Goal: Information Seeking & Learning: Learn about a topic

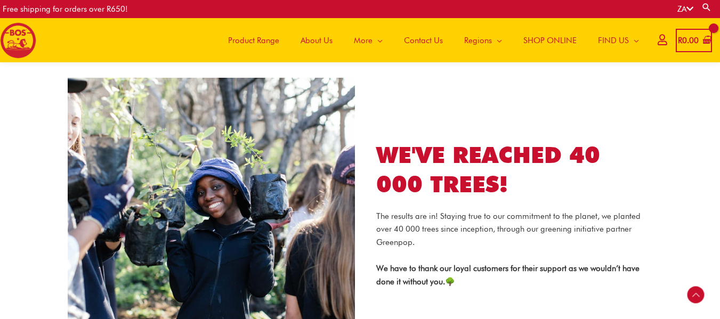
scroll to position [1646, 0]
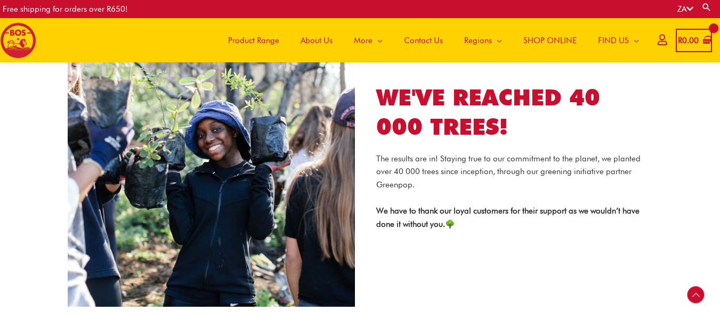
click at [239, 220] on img at bounding box center [211, 163] width 287 height 287
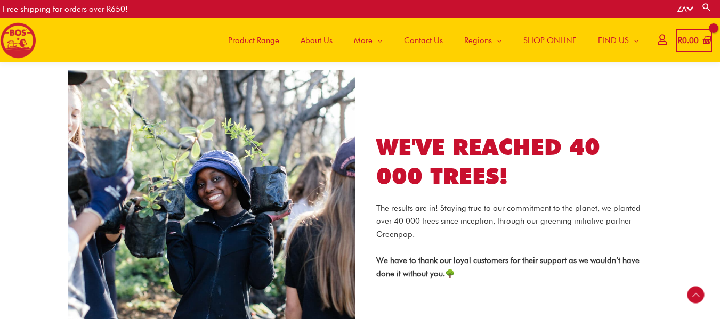
scroll to position [1593, 0]
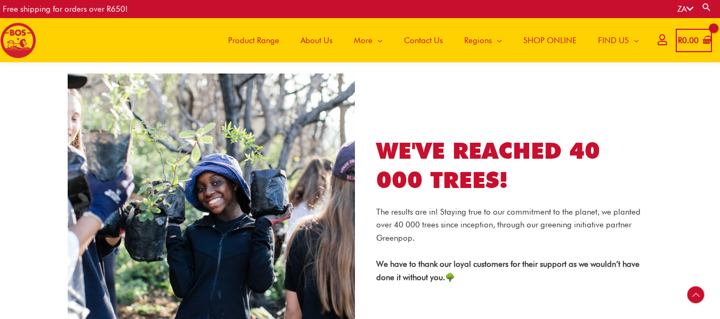
click at [318, 44] on span "About Us" at bounding box center [317, 41] width 32 height 32
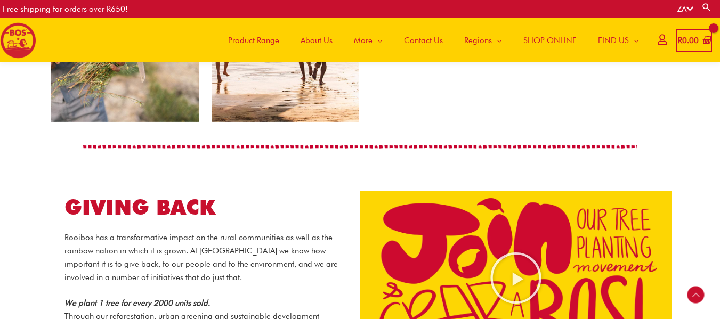
scroll to position [1073, 0]
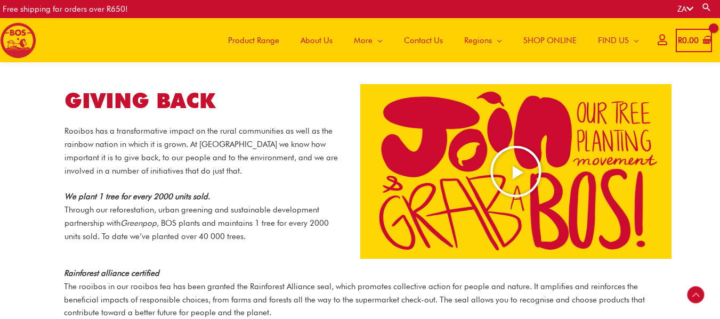
click at [515, 158] on icon "Play Video about screenshot 2025 08 20 at 14.36.24" at bounding box center [515, 171] width 53 height 53
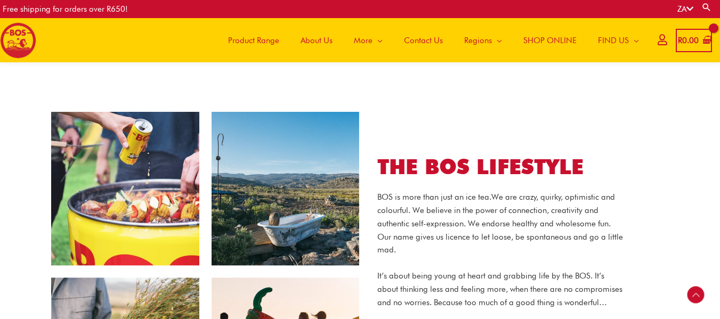
scroll to position [593, 0]
